Goal: Information Seeking & Learning: Learn about a topic

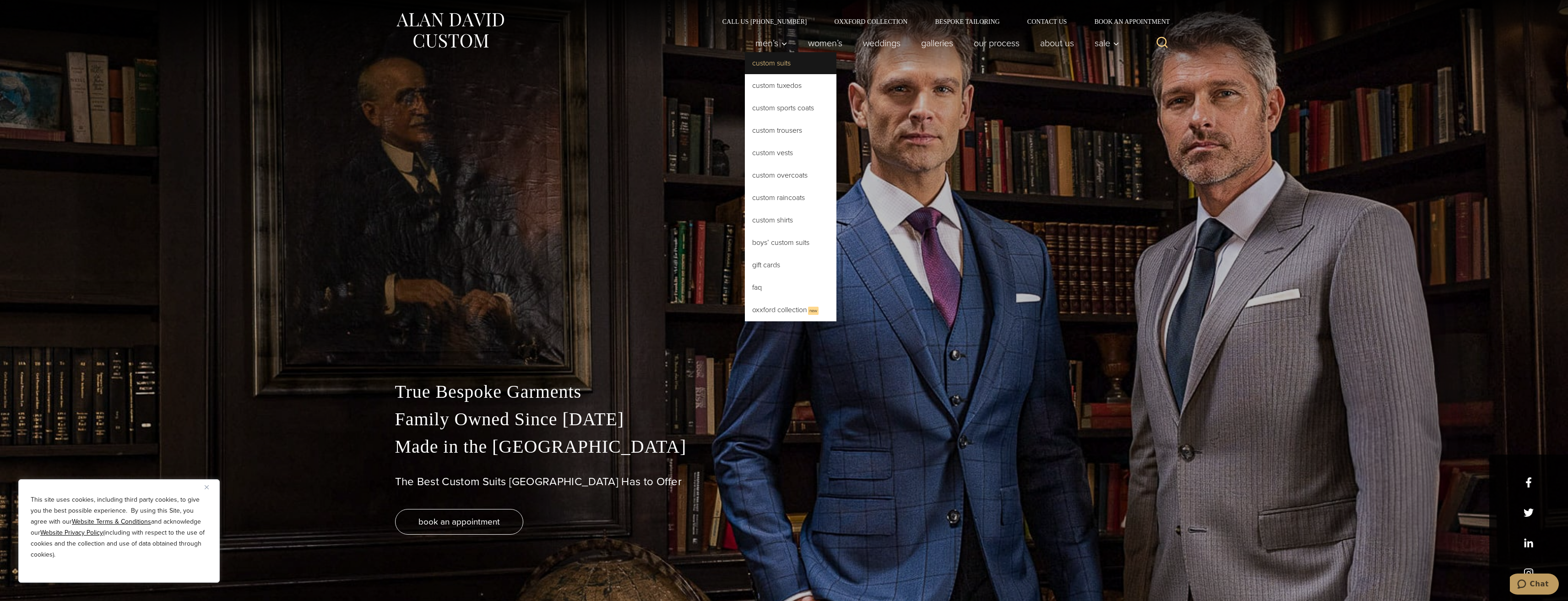
click at [764, 60] on link "Custom Suits" at bounding box center [791, 63] width 92 height 22
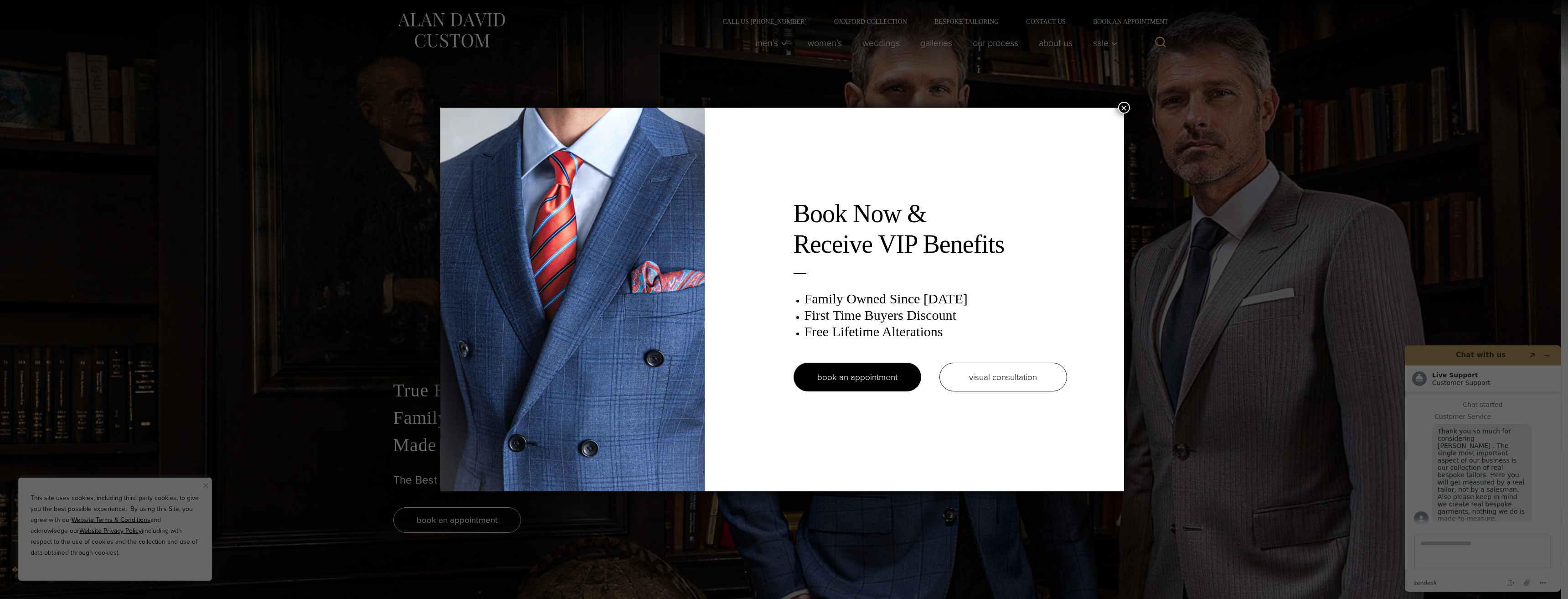
click at [1126, 103] on button "×" at bounding box center [1124, 107] width 12 height 12
